Goal: Find specific fact: Find specific fact

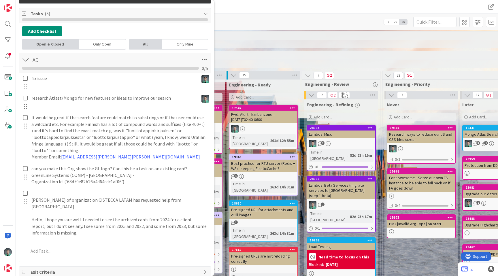
scroll to position [129, 0]
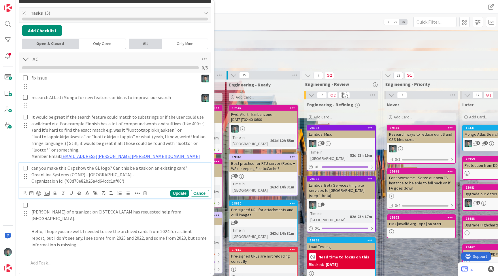
click at [94, 181] on p "Organization Id: ('68d70e82b26a4d64cdc1af06')" at bounding box center [118, 181] width 175 height 7
copy p "68d70e82b26a4d64cdc1af06"
click at [144, 180] on p "Organization Id: ('68d70e82b26a4d64cdc1af06')" at bounding box center [118, 181] width 175 height 7
click at [94, 181] on p "Organization Id: ('68d70e82b26a4d64cdc1af06')" at bounding box center [118, 181] width 175 height 7
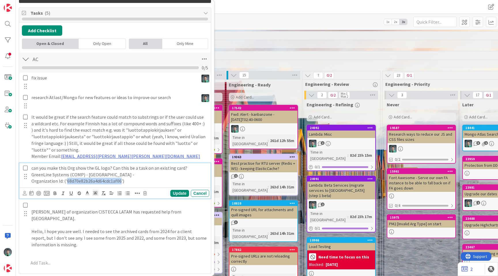
click at [94, 181] on p "Organization Id: ('68d70e82b26a4d64cdc1af06')" at bounding box center [118, 181] width 175 height 7
copy p "68d70e82b26a4d64cdc1af06"
click at [146, 182] on p "Organization Id: ('68d70e82b26a4d64cdc1af06')" at bounding box center [118, 181] width 175 height 7
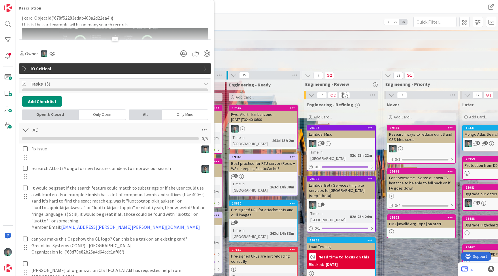
scroll to position [68, 0]
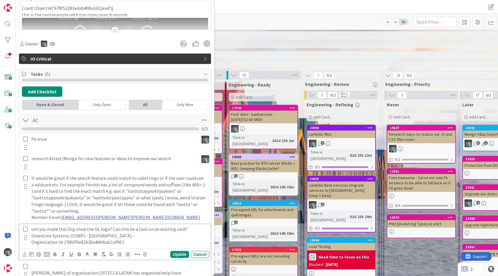
click at [26, 228] on icon at bounding box center [25, 228] width 5 height 5
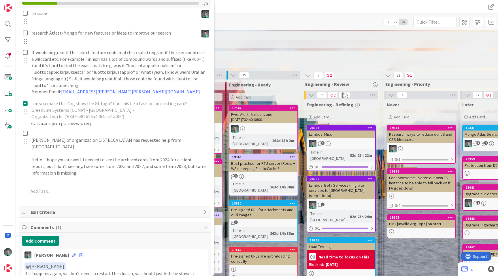
scroll to position [194, 0]
